Goal: Task Accomplishment & Management: Use online tool/utility

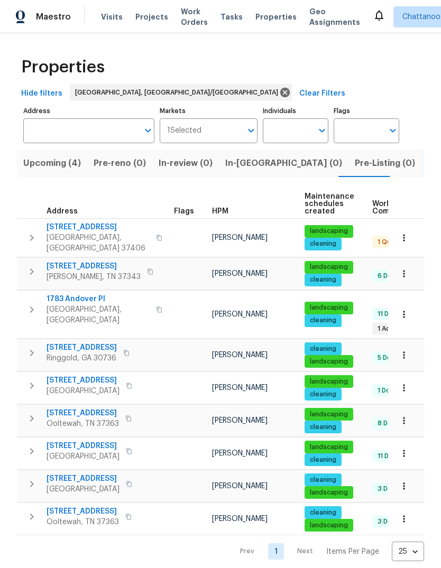
click at [85, 294] on span "1783 Andover Pl" at bounding box center [98, 299] width 103 height 11
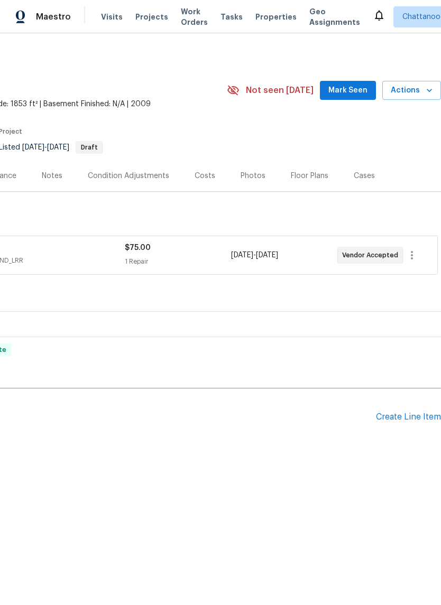
click at [423, 98] on button "Actions" at bounding box center [411, 91] width 59 height 20
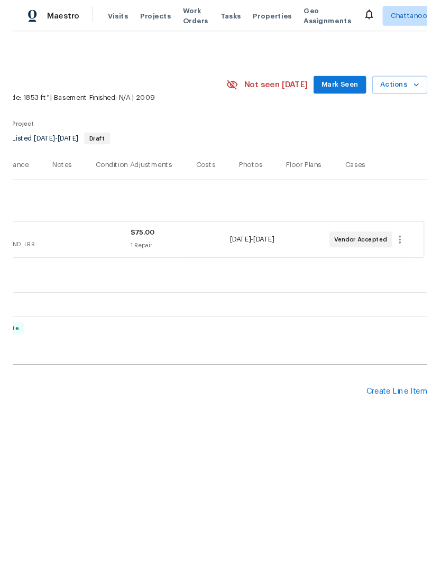
scroll to position [0, 156]
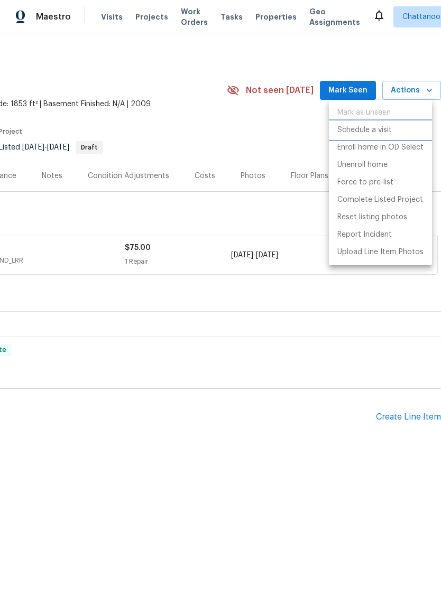
click at [379, 130] on p "Schedule a visit" at bounding box center [364, 130] width 54 height 11
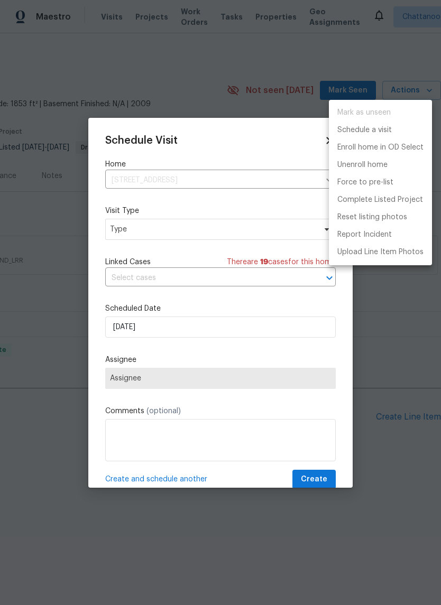
click at [229, 179] on div at bounding box center [220, 302] width 441 height 605
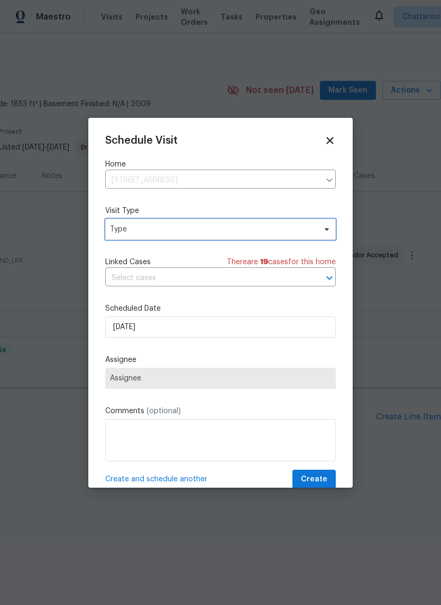
click at [278, 233] on span "Type" at bounding box center [213, 229] width 206 height 11
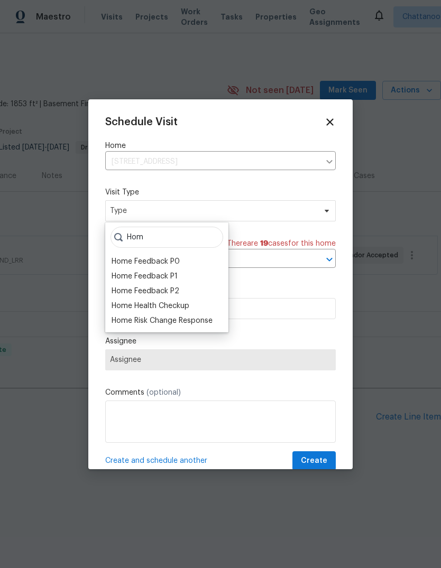
type input "Hom"
click at [165, 309] on div "Home Health Checkup" at bounding box center [151, 306] width 78 height 11
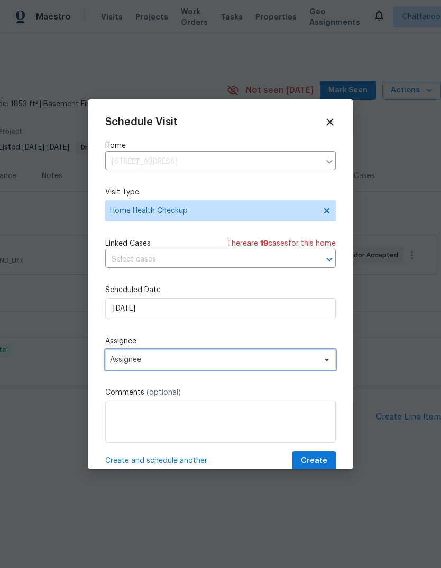
click at [261, 357] on span "Assignee" at bounding box center [220, 359] width 230 height 21
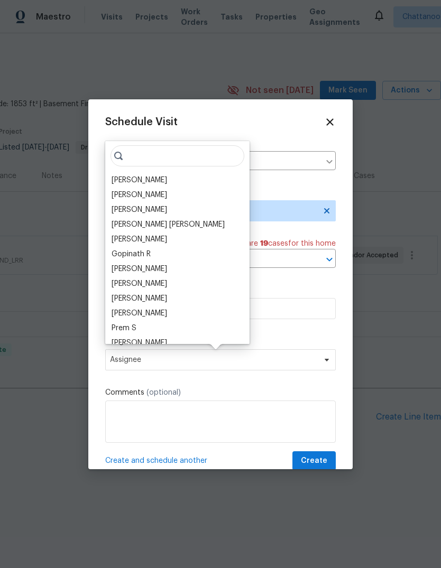
click at [157, 174] on div "[PERSON_NAME]" at bounding box center [177, 180] width 138 height 15
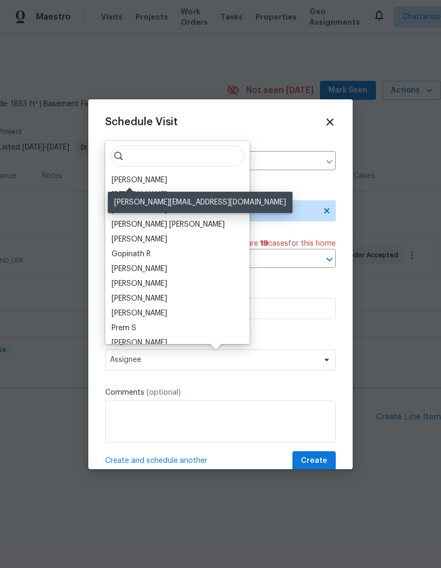
click at [135, 176] on div "[PERSON_NAME]" at bounding box center [140, 180] width 56 height 11
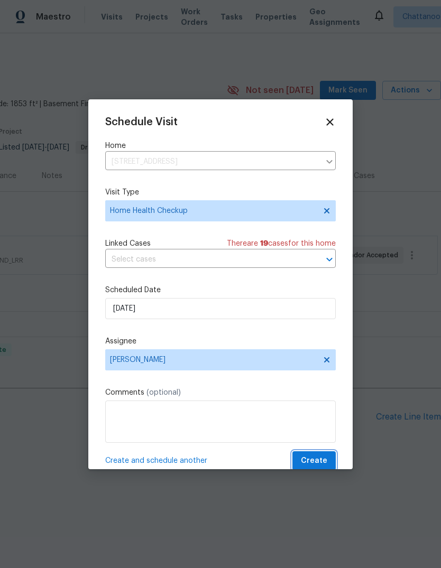
click at [319, 465] on span "Create" at bounding box center [314, 461] width 26 height 13
